Goal: Task Accomplishment & Management: Use online tool/utility

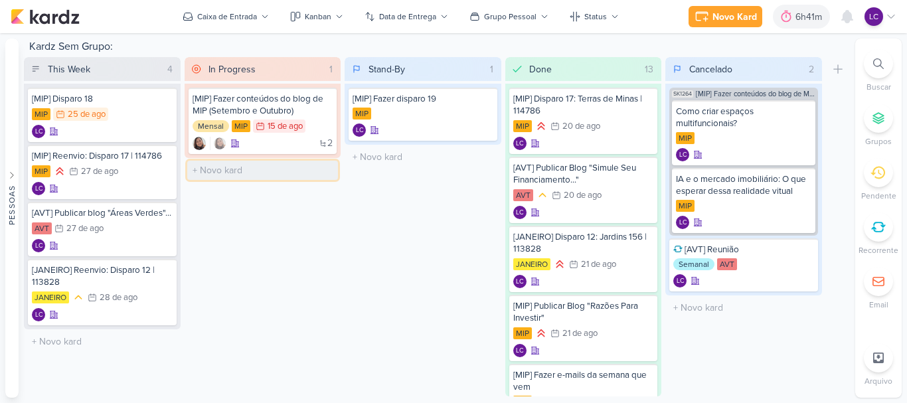
click at [268, 176] on input "text" at bounding box center [262, 170] width 151 height 19
type input "[MIP] Criar 2 conteúdos do Campo das Aroeiras"
click at [325, 174] on icon at bounding box center [323, 170] width 11 height 11
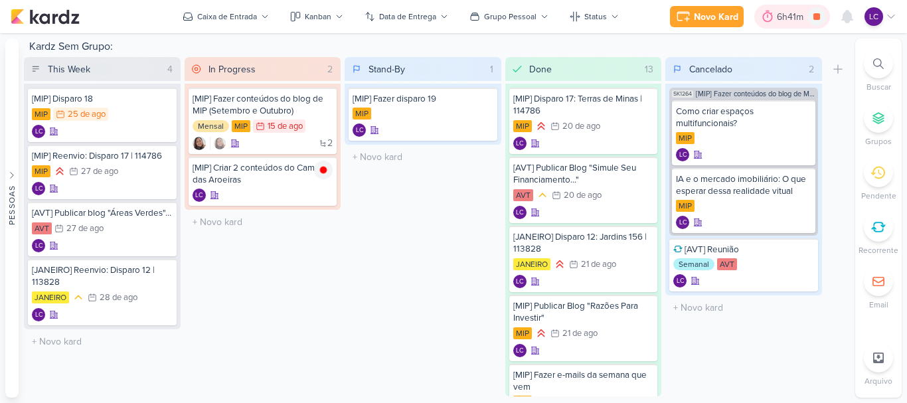
click at [782, 27] on div "6h41m" at bounding box center [792, 17] width 76 height 24
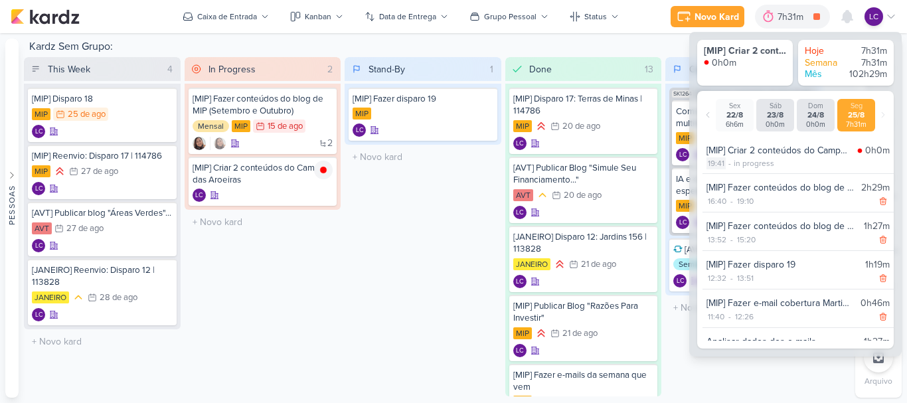
click at [713, 165] on div "19:41" at bounding box center [716, 163] width 19 height 12
select select "19"
click at [740, 183] on select "00 01 02 03 04 05 06 07 08 09 10 11 12 13 14 15 16 17 18 19 20 21 22 23 24 25 2…" at bounding box center [740, 180] width 19 height 16
select select "20"
click at [731, 172] on select "00 01 02 03 04 05 06 07 08 09 10 11 12 13 14 15 16 17 18 19 20 21 22 23 24 25 2…" at bounding box center [740, 180] width 19 height 16
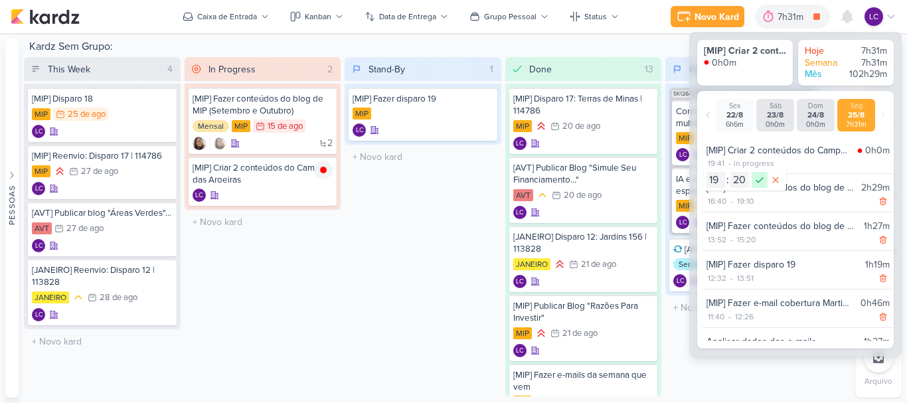
click at [762, 176] on icon at bounding box center [760, 180] width 16 height 16
click at [402, 229] on div "Stand-By 1 Mover Para Esquerda Mover Para Direita [GEOGRAPHIC_DATA] [MIP] Fazer…" at bounding box center [423, 226] width 157 height 339
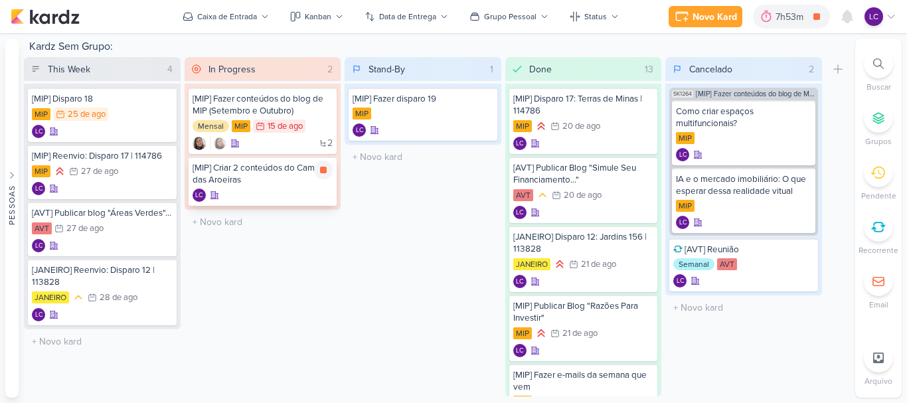
click at [219, 180] on div "[MIP] Criar 2 conteúdos do Campo das Aroeiras" at bounding box center [263, 174] width 141 height 24
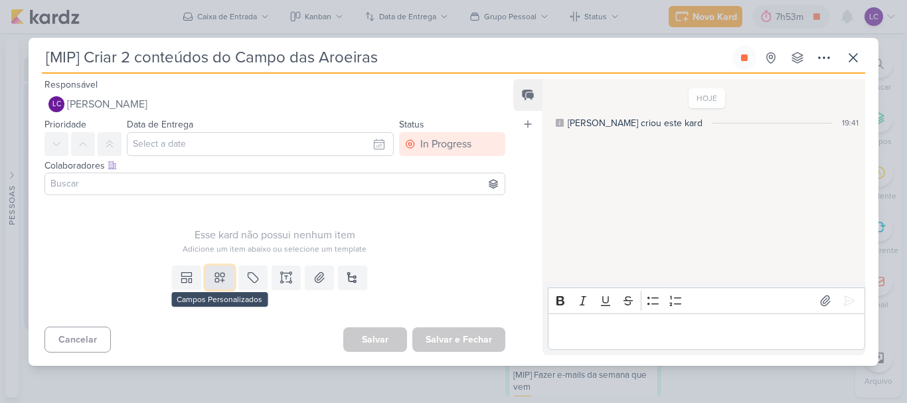
click at [220, 276] on icon at bounding box center [219, 277] width 13 height 13
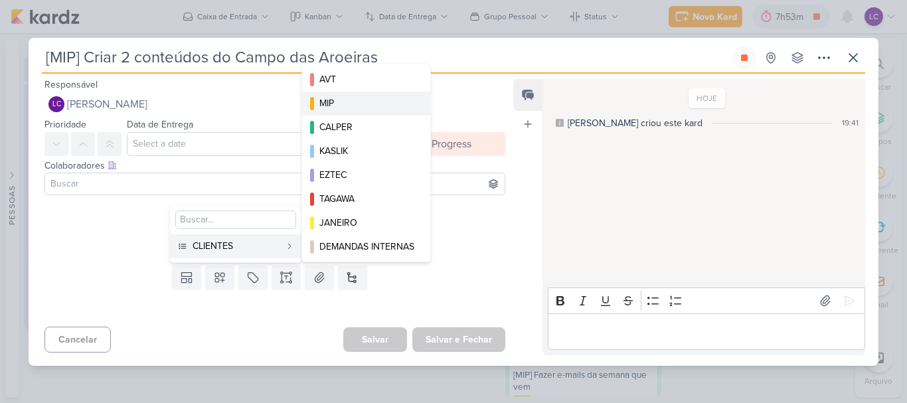
click at [352, 97] on div "MIP" at bounding box center [366, 103] width 95 height 14
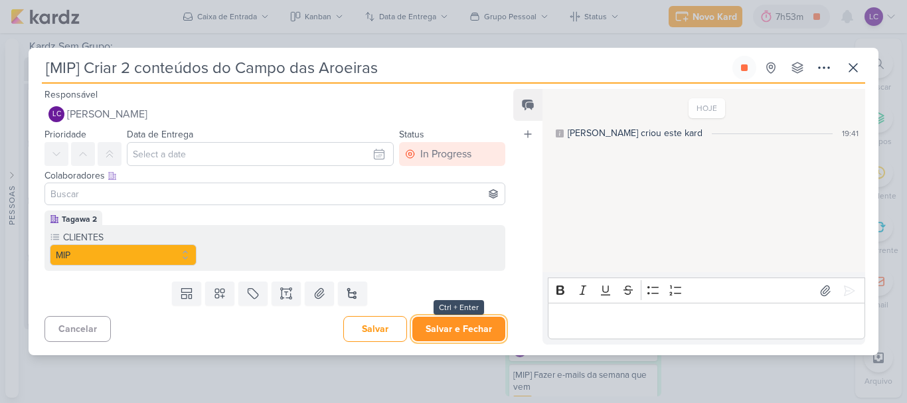
click at [444, 325] on button "Salvar e Fechar" at bounding box center [458, 329] width 93 height 25
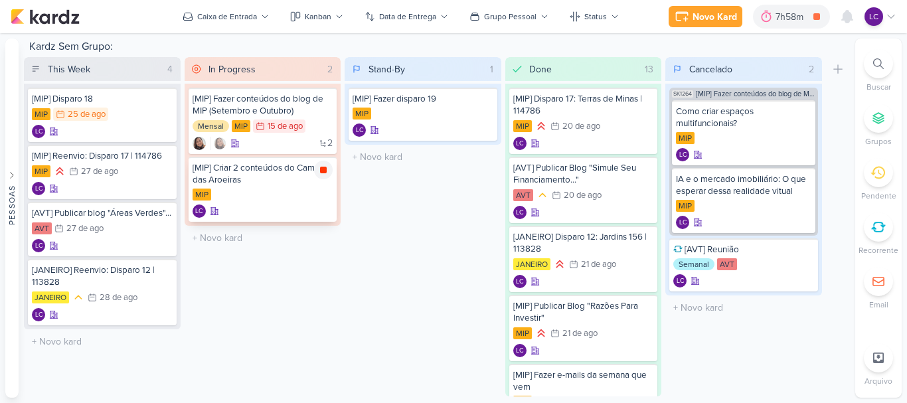
click at [321, 173] on icon at bounding box center [323, 170] width 7 height 7
